Goal: Register for event/course

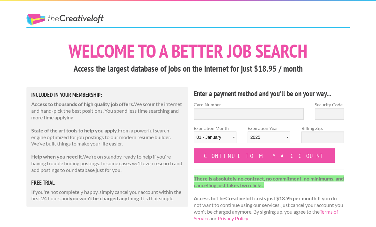
click at [87, 17] on link "The Creative Loft" at bounding box center [64, 19] width 77 height 11
